Goal: Transaction & Acquisition: Purchase product/service

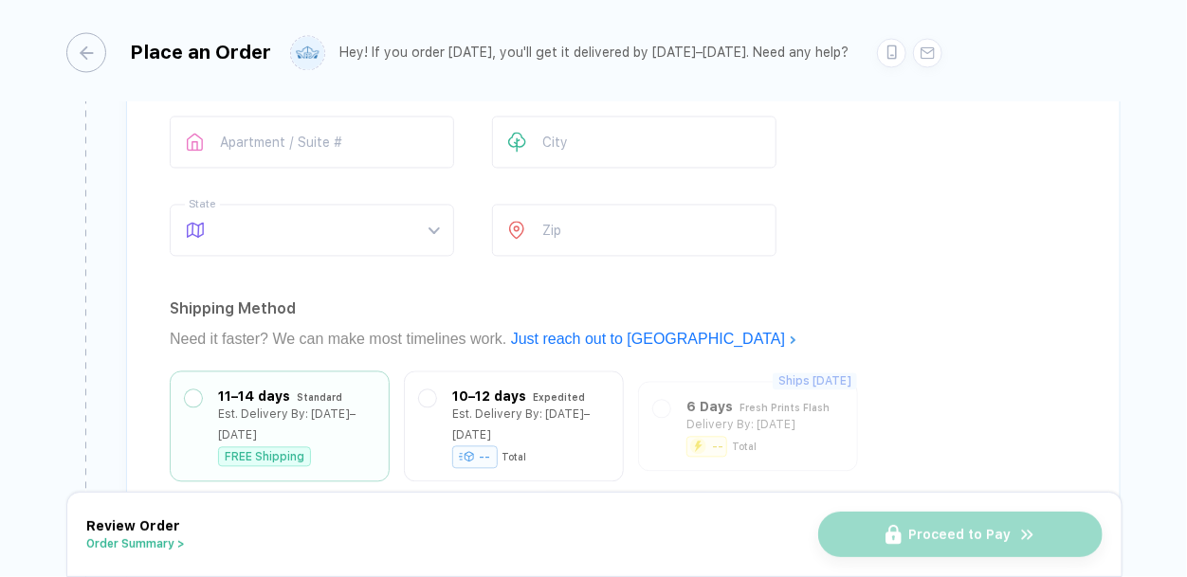
scroll to position [1455, 0]
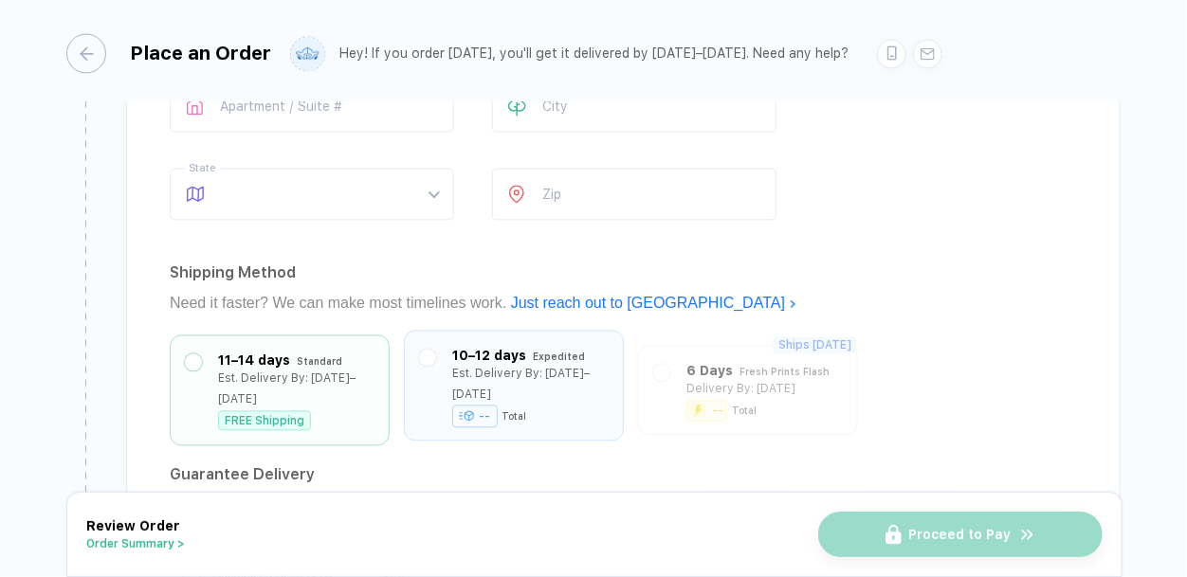
click at [535, 406] on div "-- Total" at bounding box center [530, 416] width 156 height 20
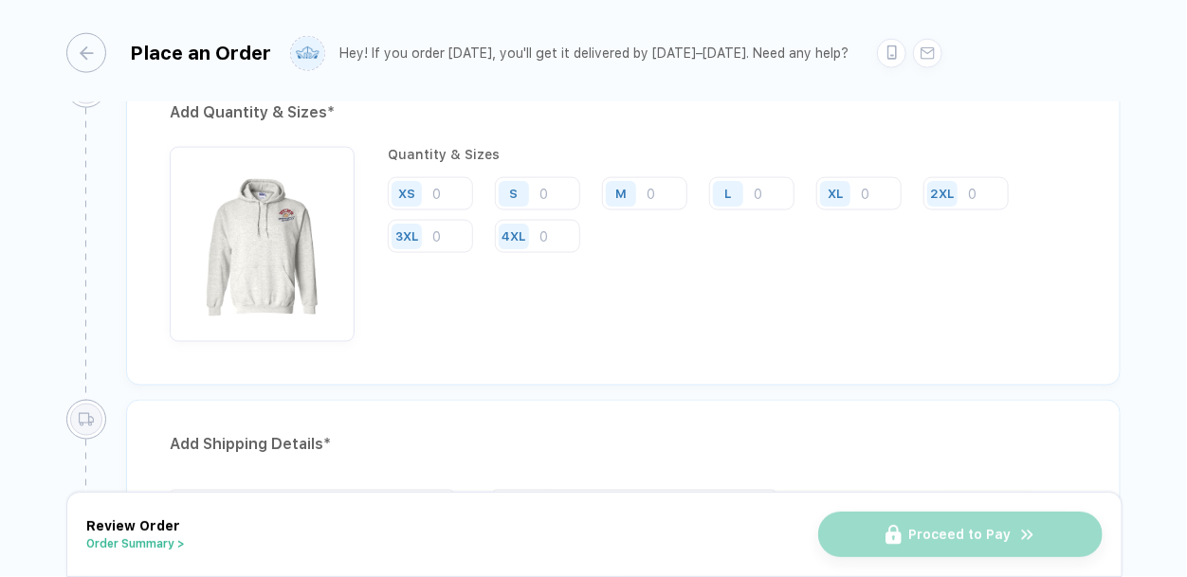
scroll to position [923, 0]
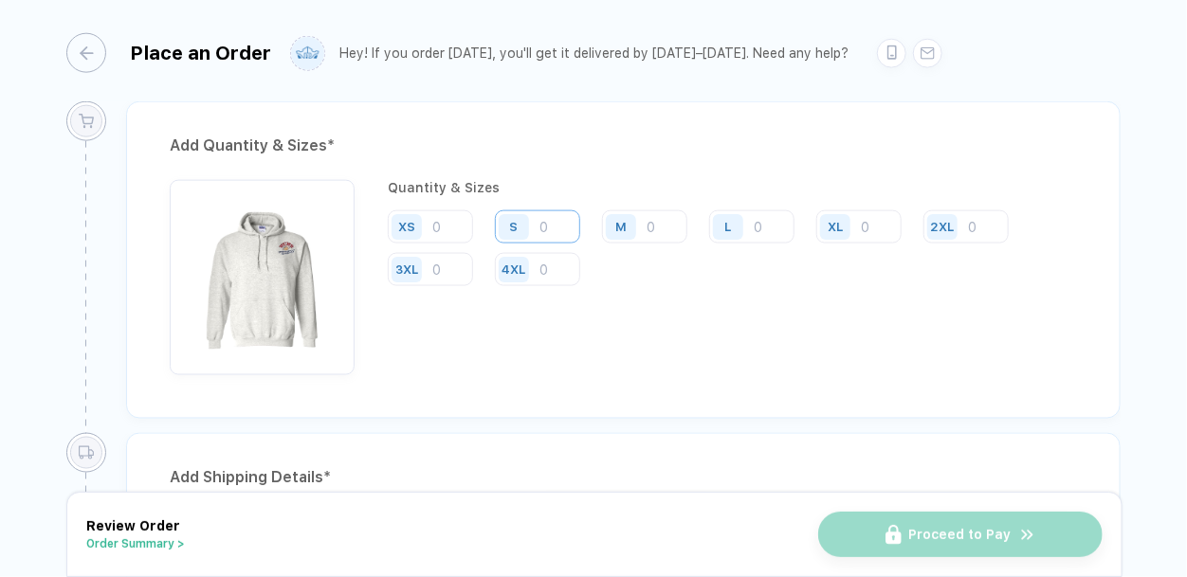
click at [555, 226] on input "number" at bounding box center [537, 226] width 85 height 33
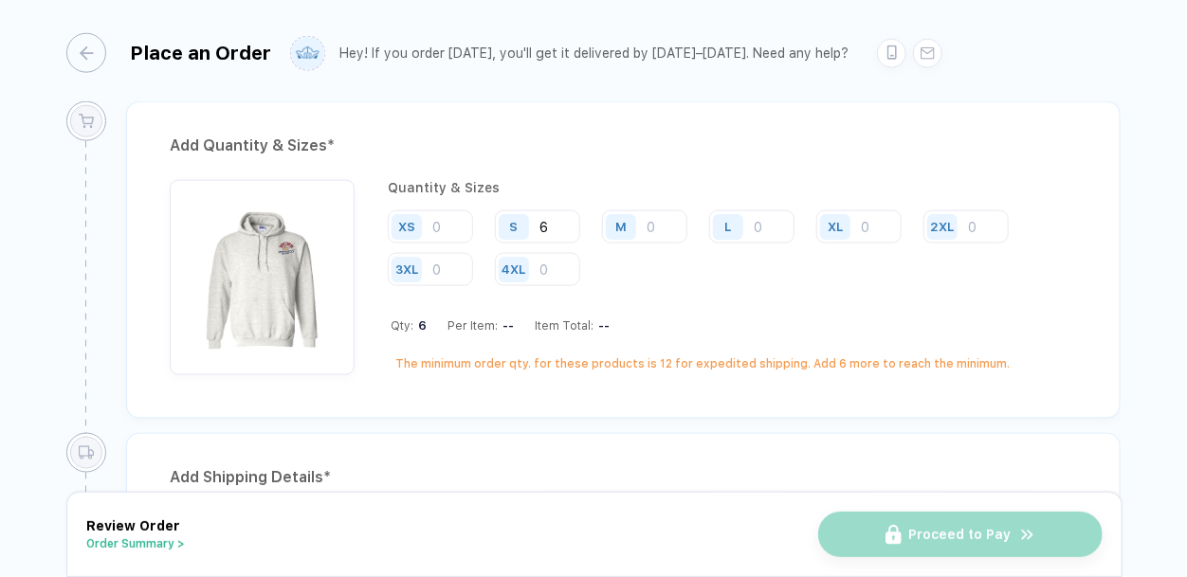
type input "6"
click at [622, 327] on div "Qty: 6 Per Item: -- Item Total: --" at bounding box center [733, 325] width 686 height 14
click at [664, 224] on input "number" at bounding box center [644, 226] width 85 height 33
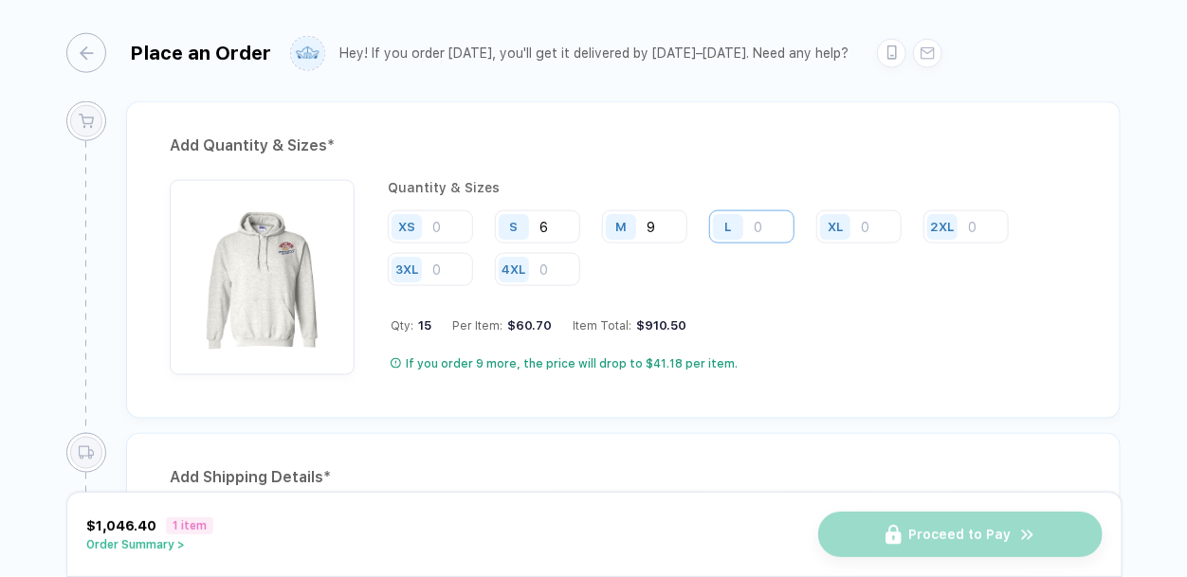
type input "9"
click at [758, 230] on input "number" at bounding box center [751, 226] width 85 height 33
type input "12"
click at [764, 280] on div "XS S 6 M 9 L 12 XL 2XL 3XL 4XL" at bounding box center [732, 249] width 689 height 78
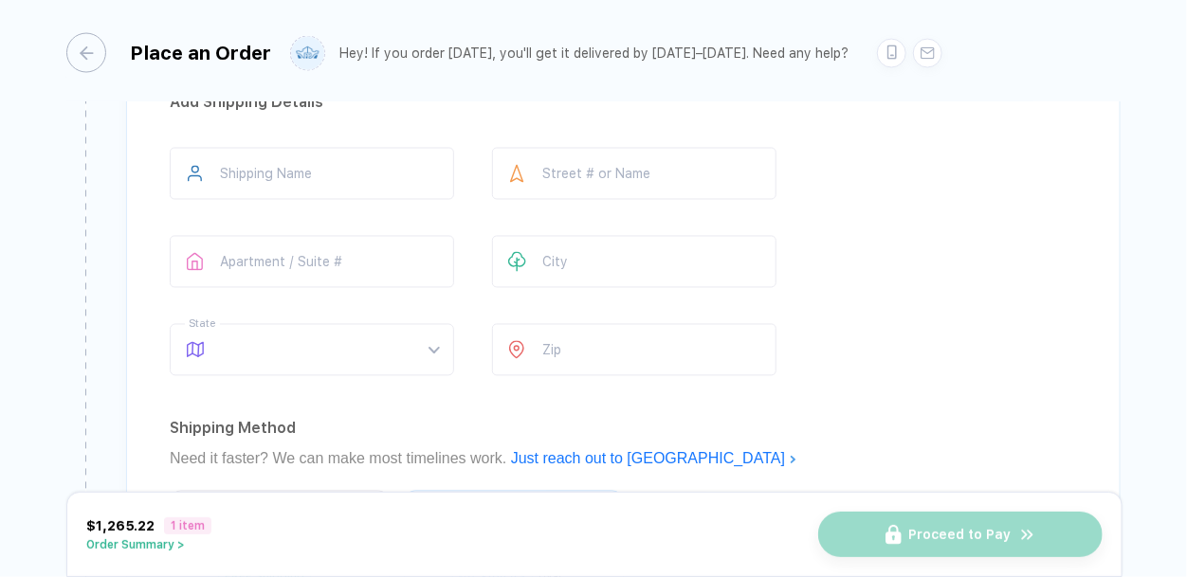
scroll to position [1269, 0]
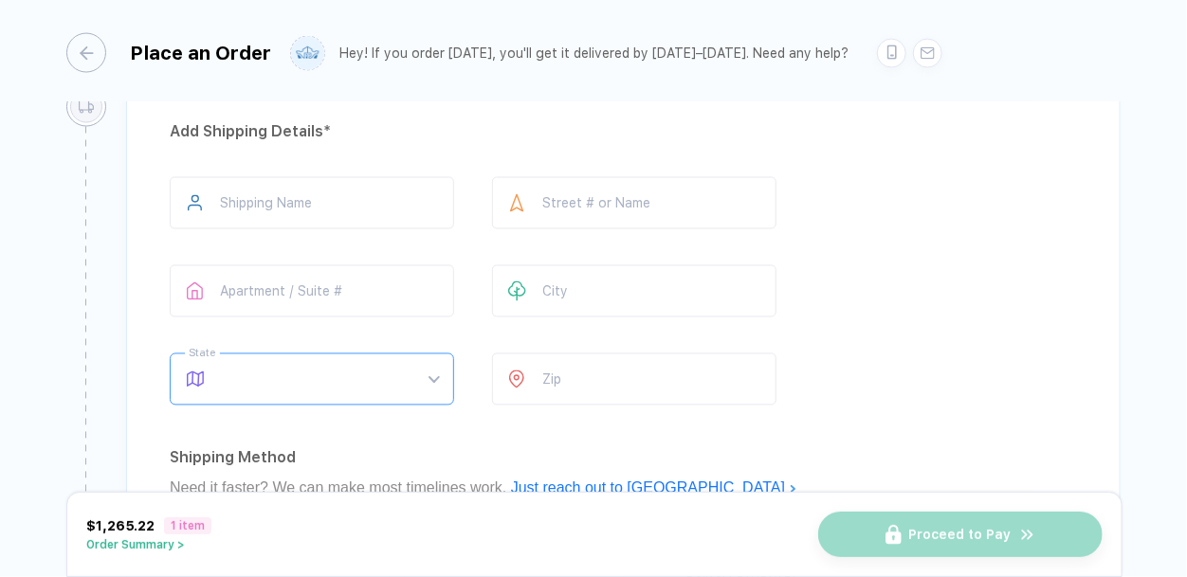
click at [408, 375] on span at bounding box center [330, 379] width 218 height 50
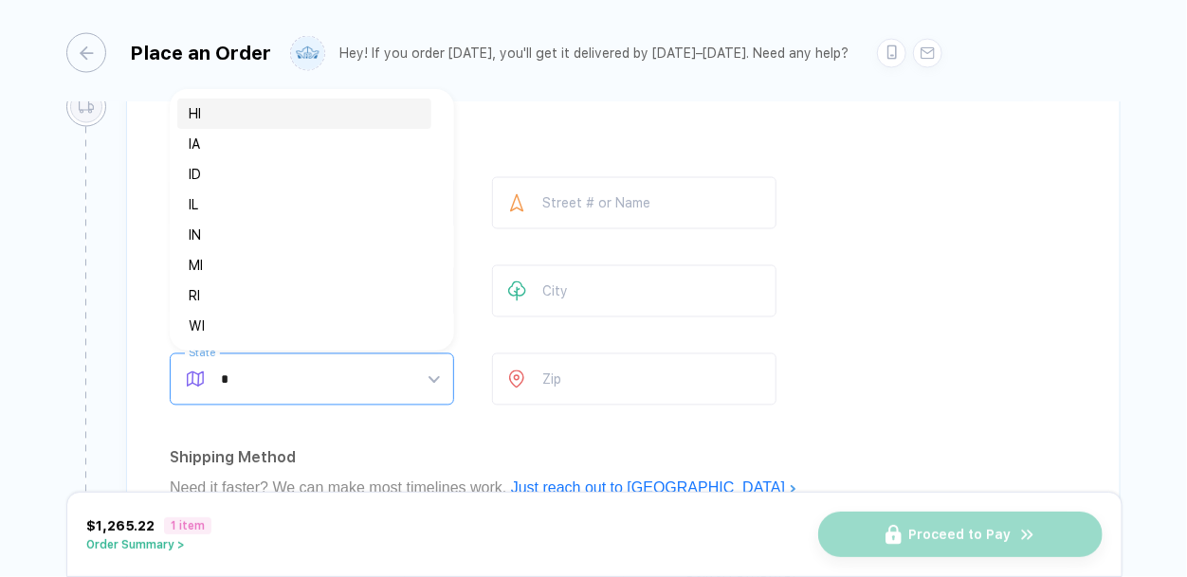
type input "**"
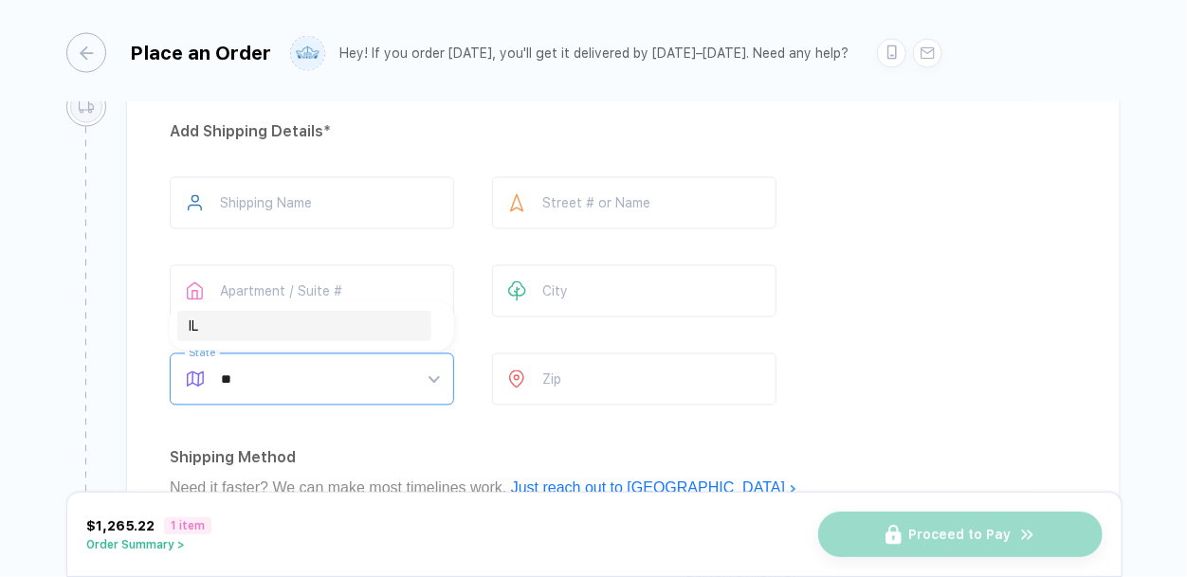
click at [317, 337] on div "IL" at bounding box center [304, 326] width 254 height 30
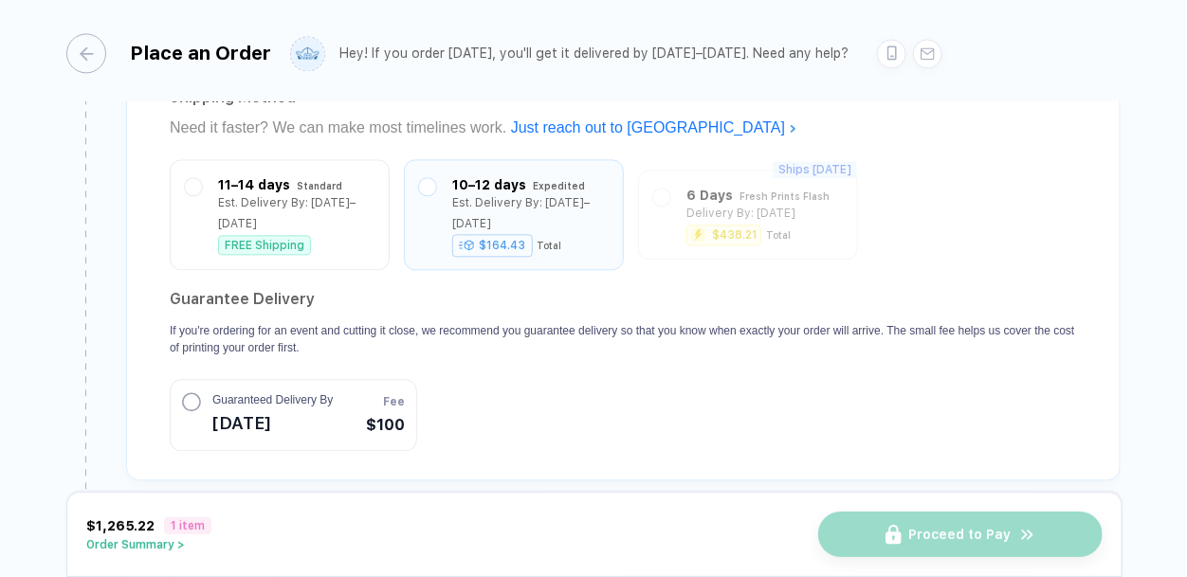
scroll to position [1637, 0]
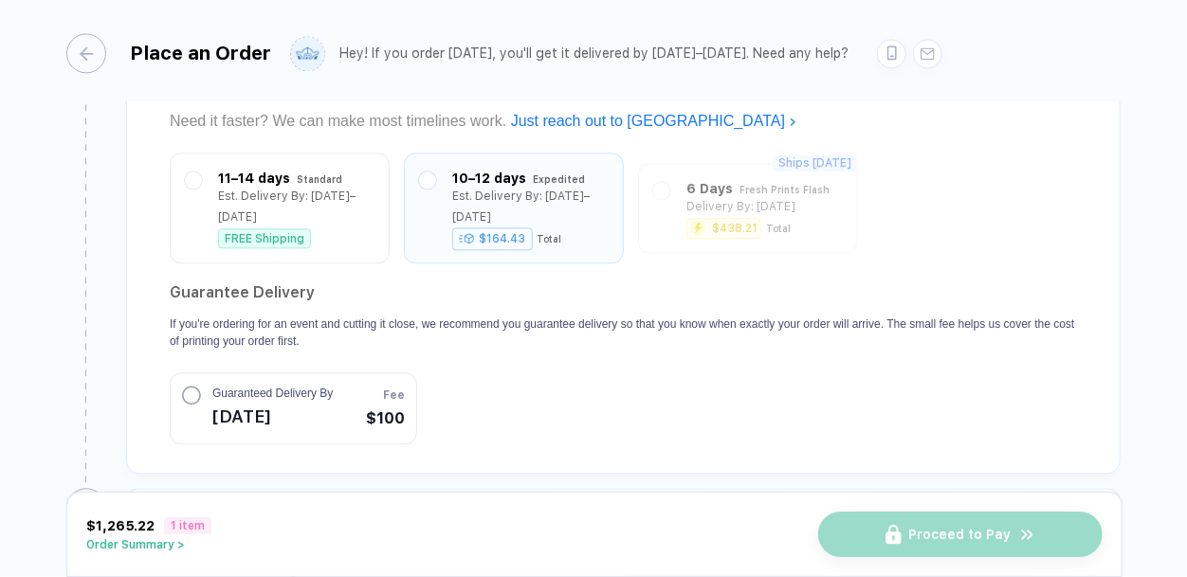
click at [485, 316] on p "If you're ordering for an event and cutting it close, we recommend you guarante…" at bounding box center [623, 333] width 907 height 34
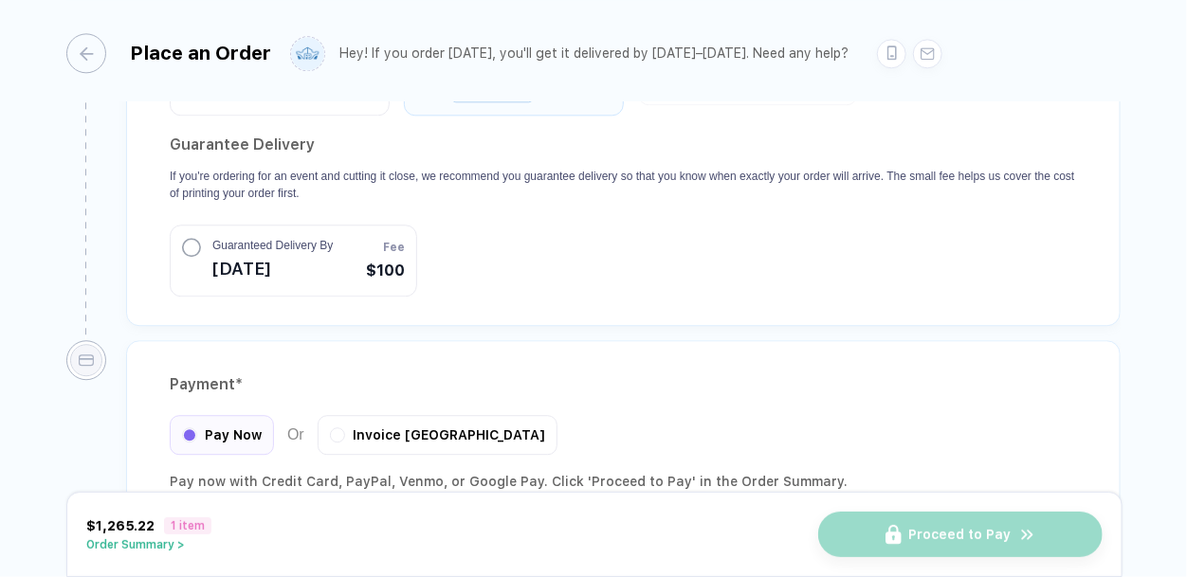
scroll to position [1786, 0]
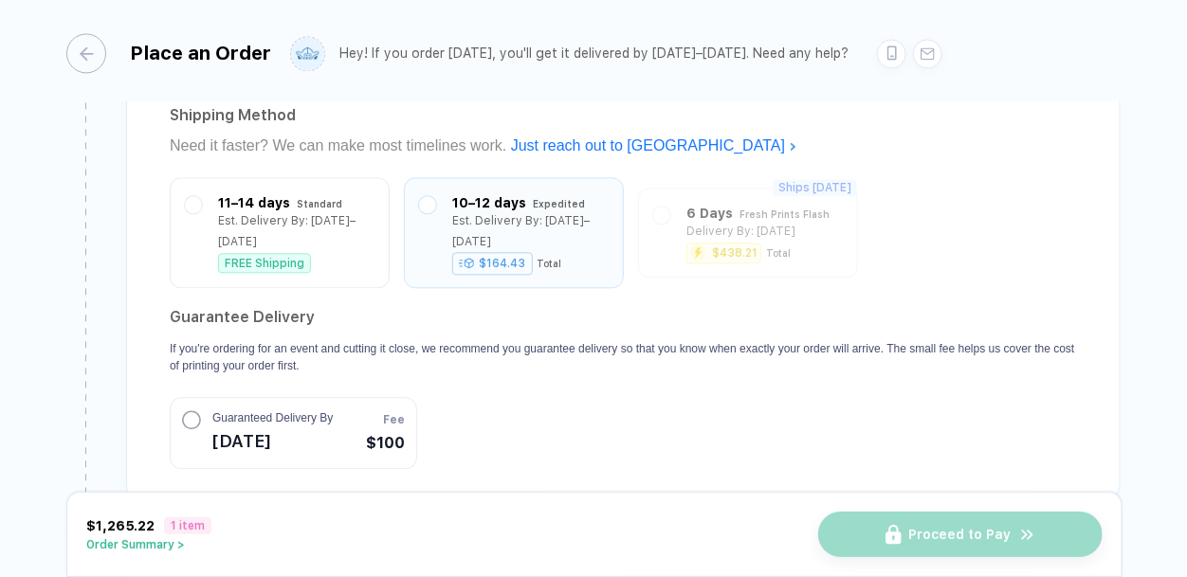
click at [533, 317] on header "Guarantee Delivery If you're ordering for an event and cutting it close, we rec…" at bounding box center [623, 338] width 907 height 72
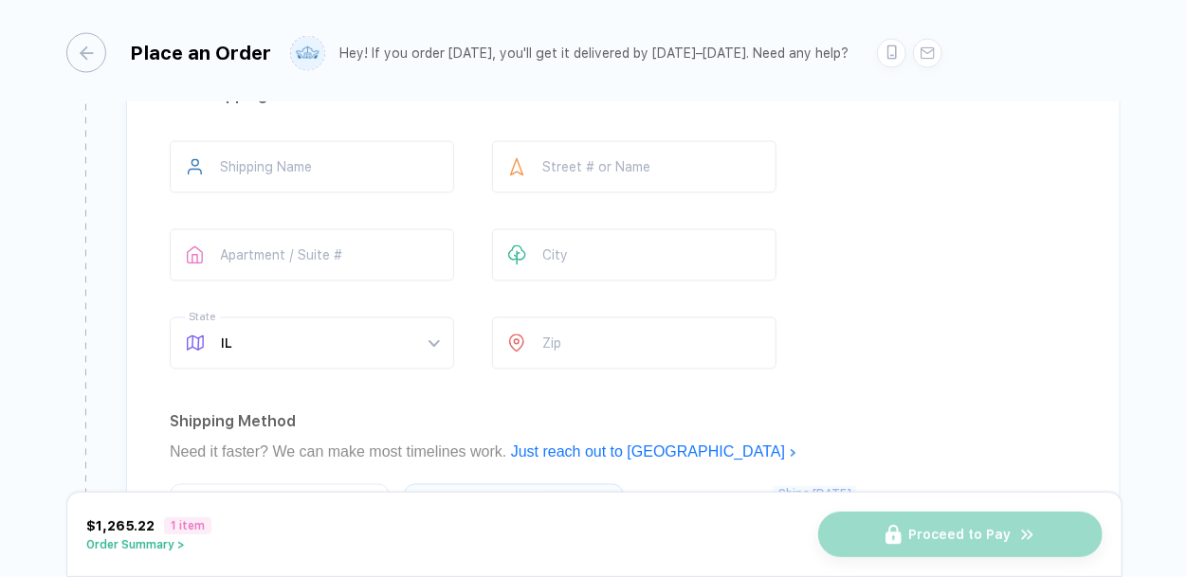
scroll to position [1306, 0]
click at [589, 155] on input "text" at bounding box center [634, 166] width 284 height 52
type input "*"
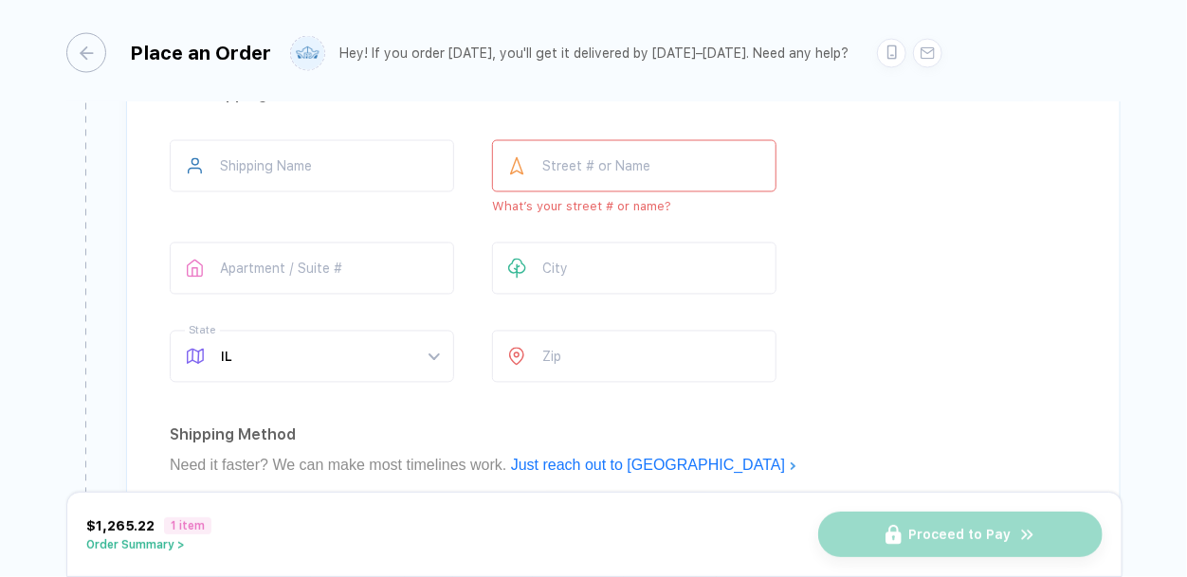
click at [615, 295] on div "City" at bounding box center [634, 273] width 284 height 60
click at [577, 284] on input "text" at bounding box center [634, 269] width 284 height 52
type input "*********"
type input "**********"
click at [607, 357] on input "number" at bounding box center [634, 357] width 284 height 52
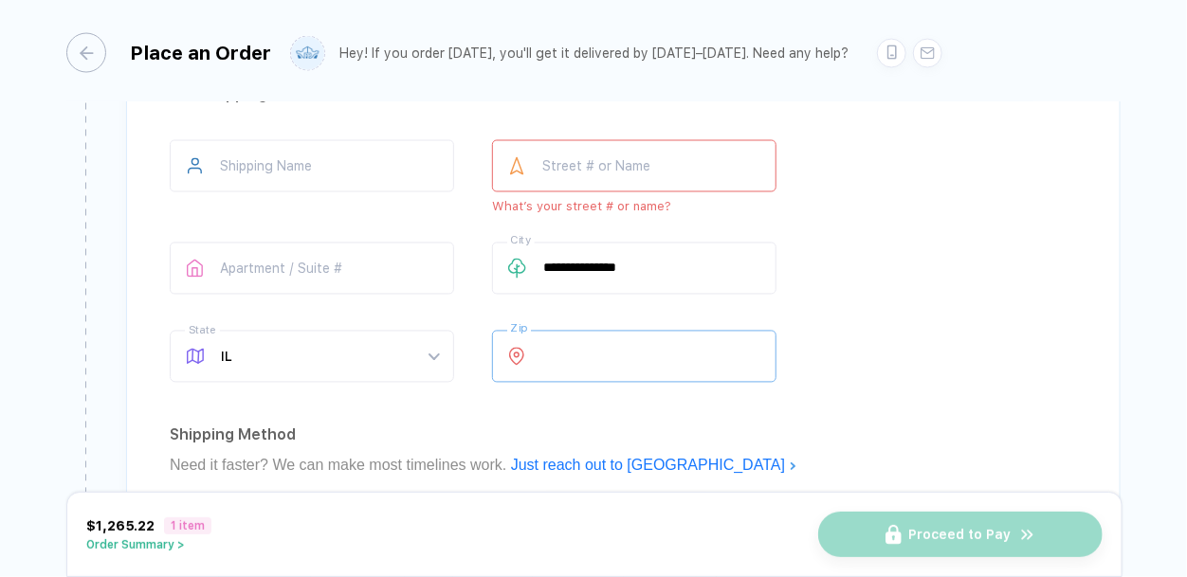
type input "*****"
click at [877, 389] on div "**********" at bounding box center [623, 265] width 907 height 250
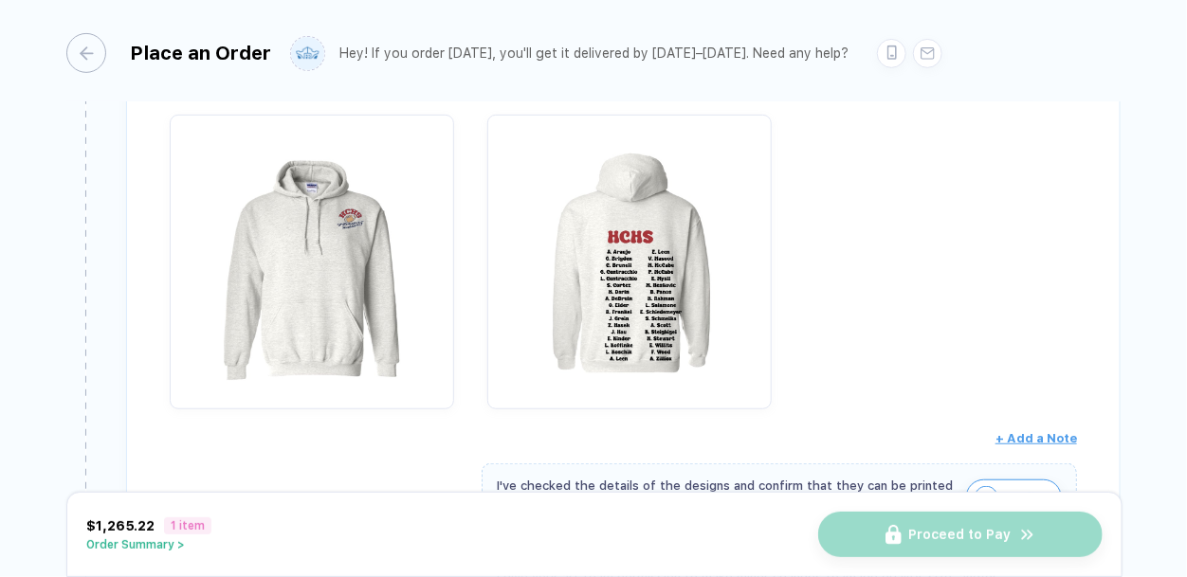
scroll to position [0, 0]
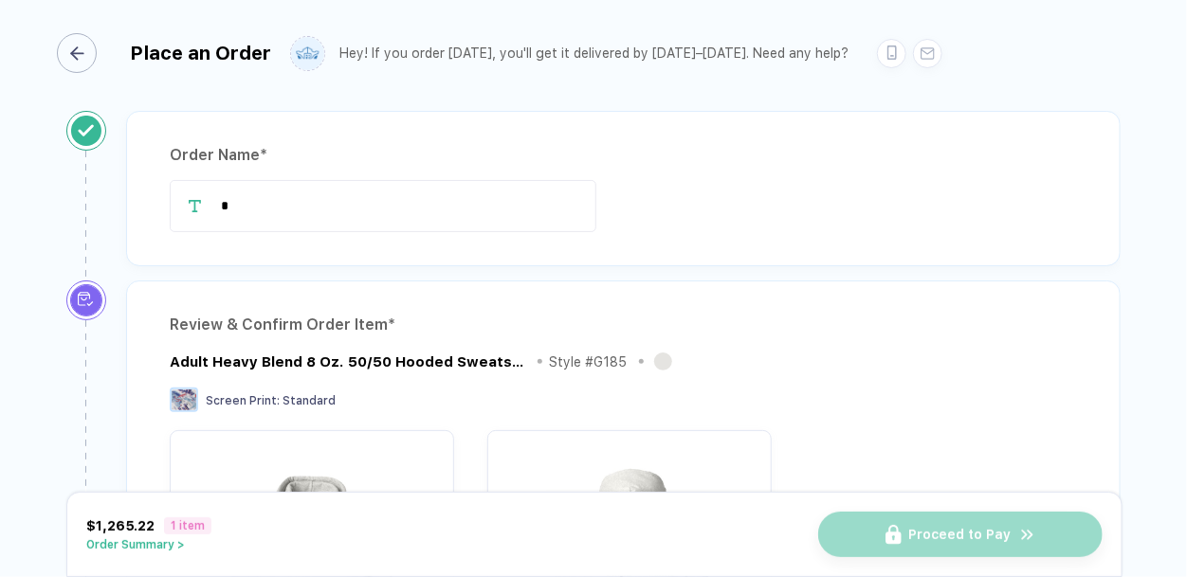
click at [90, 57] on div "button" at bounding box center [77, 53] width 40 height 40
